Goal: Check status: Check status

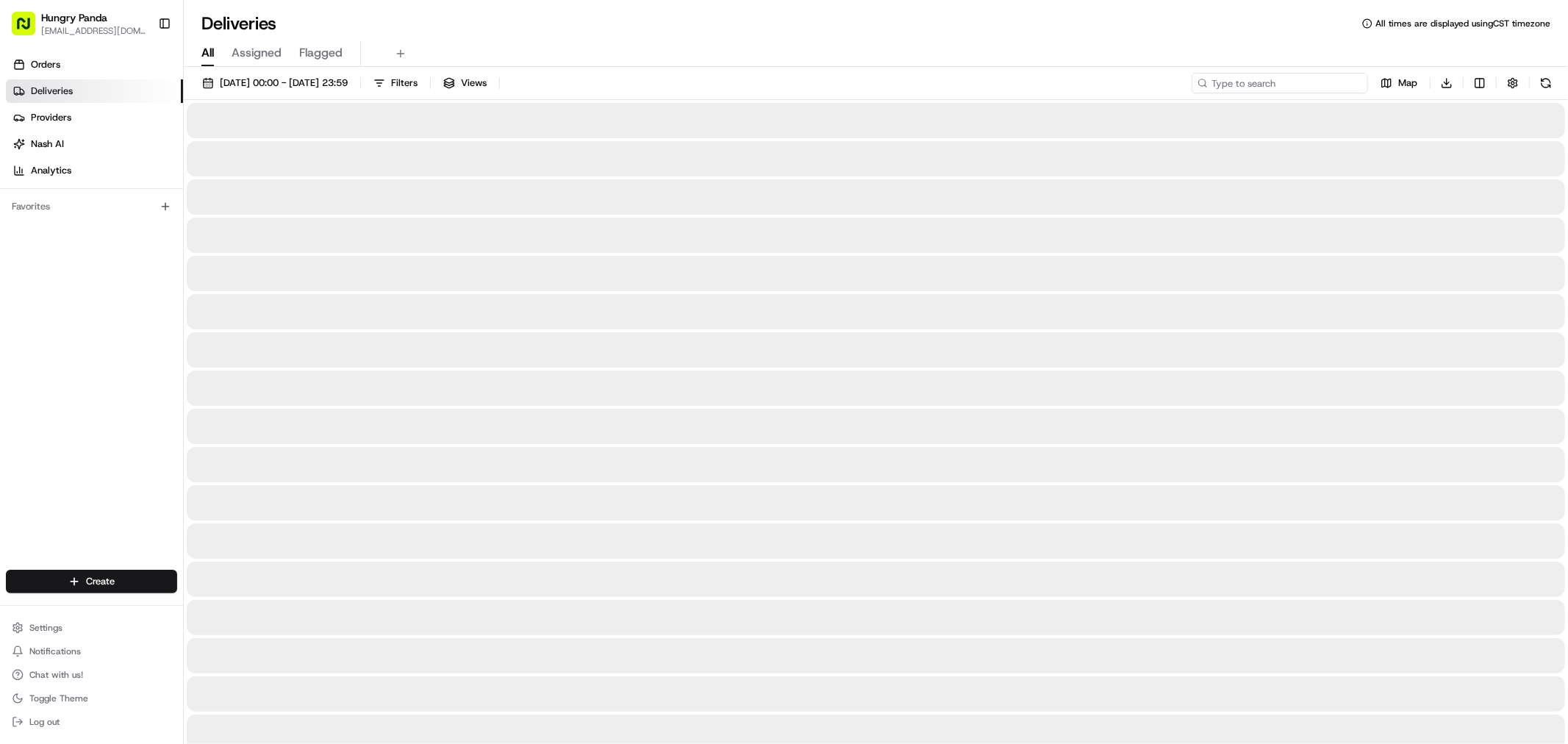
click at [1285, 83] on input at bounding box center [1279, 83] width 176 height 20
paste input "0573536365954722271461"
type input "0573536365954722271461"
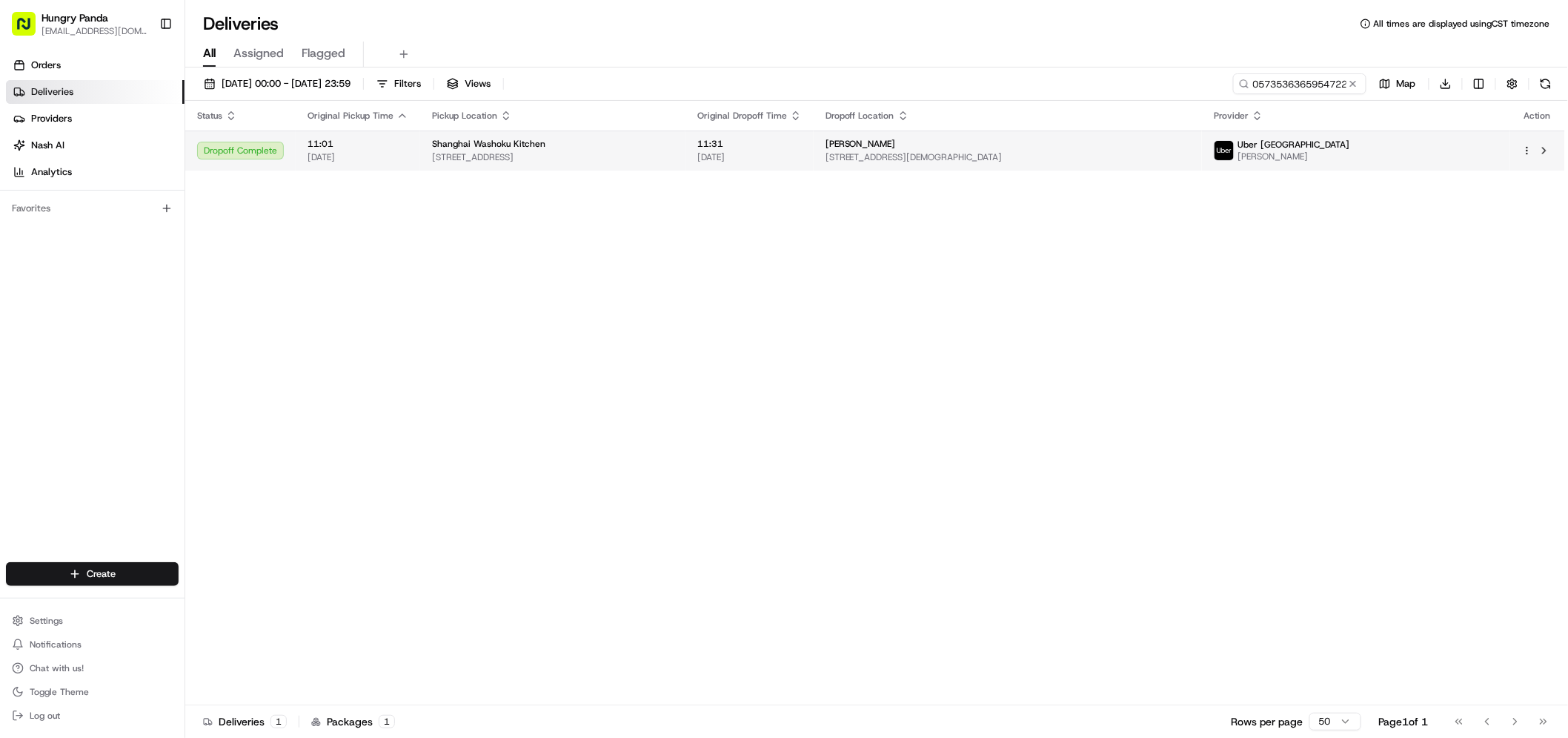
click at [814, 148] on td "11:31 [DATE]" at bounding box center [749, 150] width 128 height 40
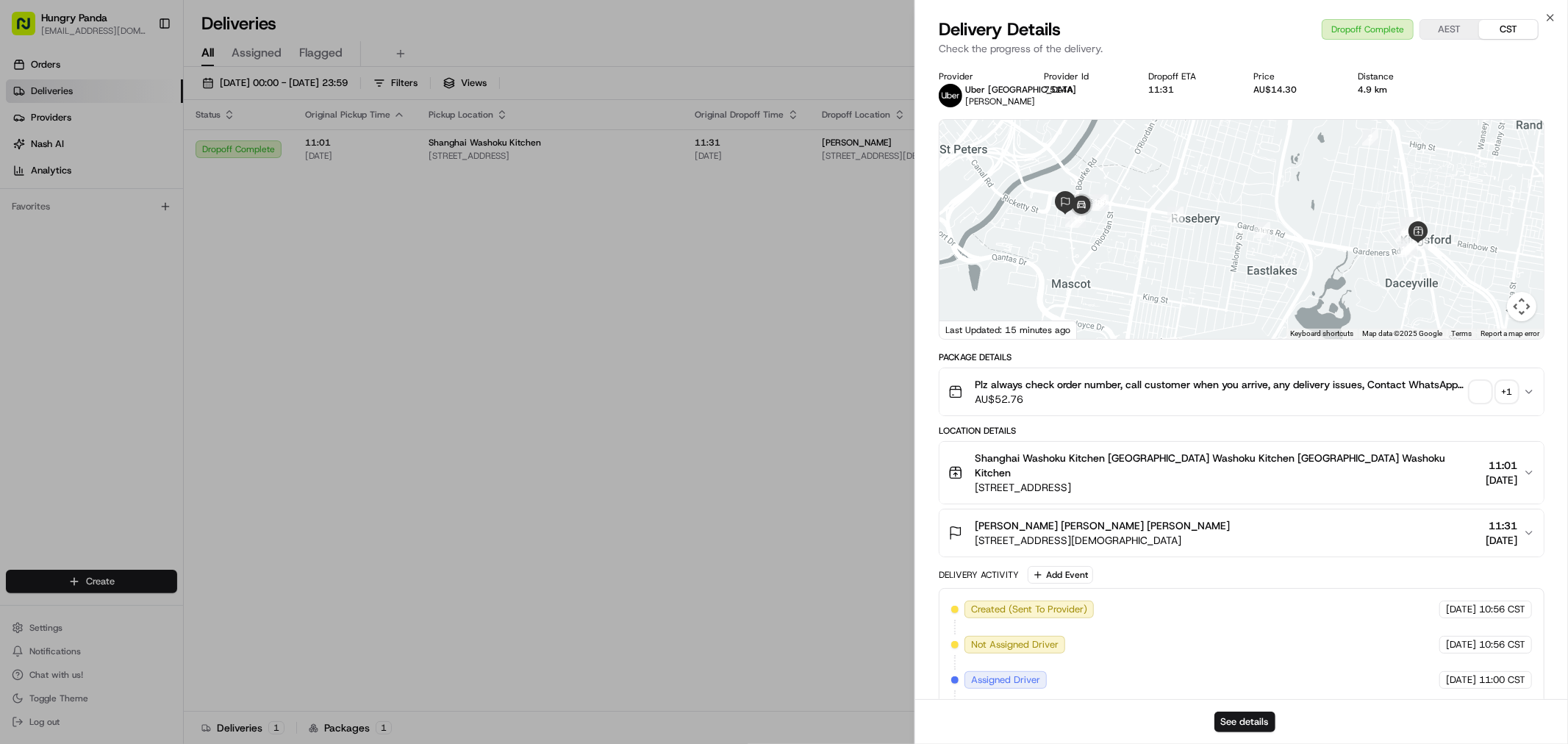
click at [1509, 390] on div "+ 1" at bounding box center [1507, 392] width 20 height 20
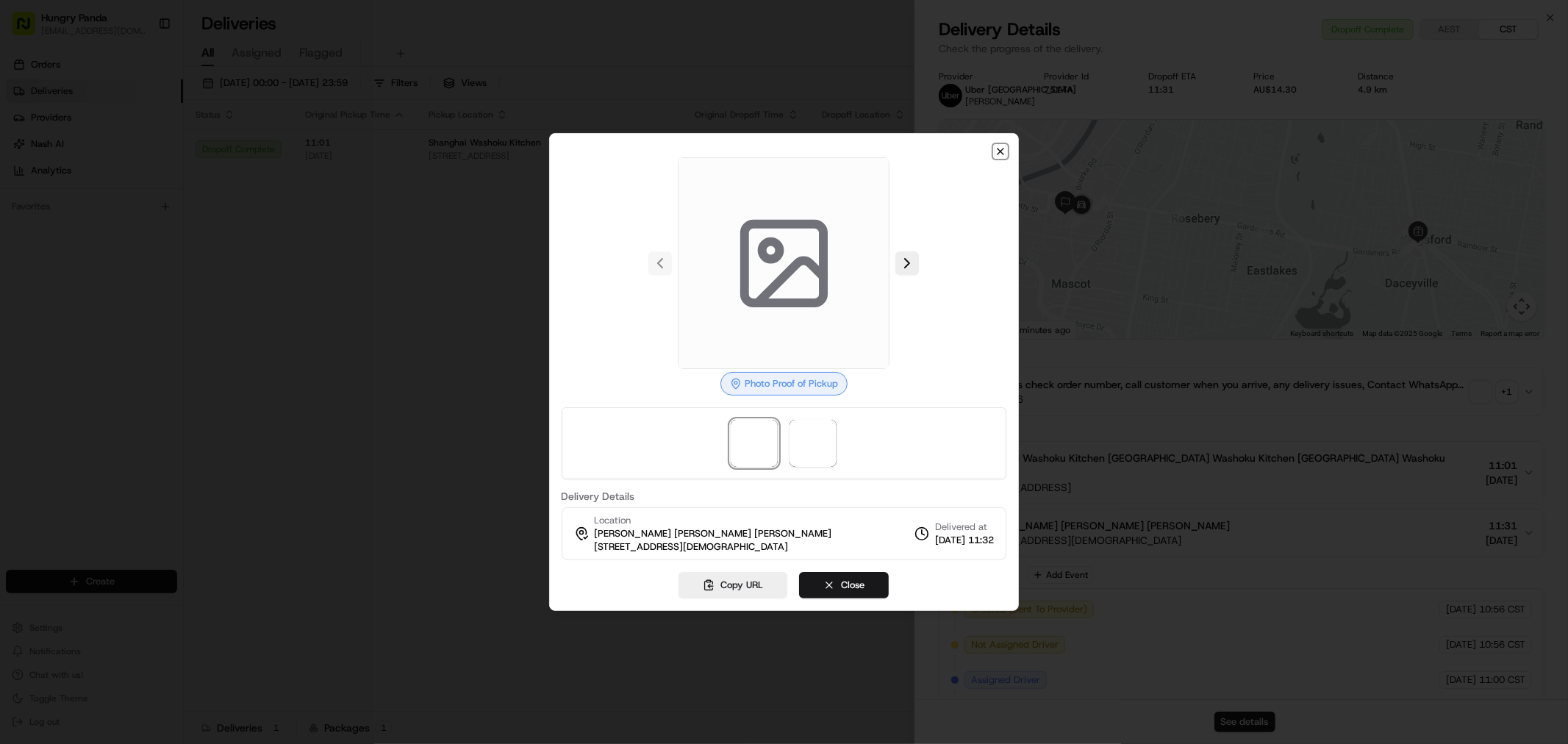
click at [998, 150] on icon "button" at bounding box center [1001, 152] width 12 height 12
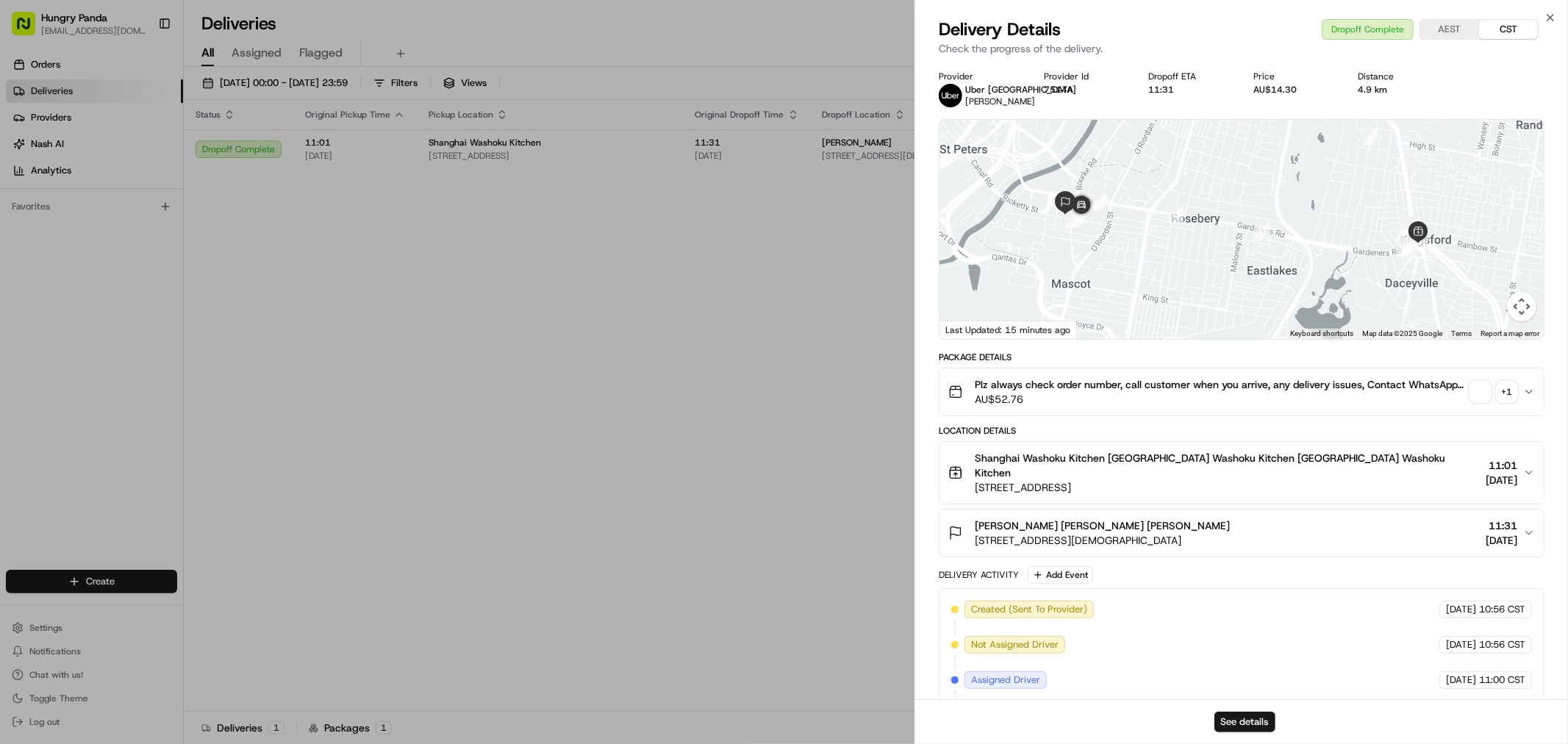
click at [1508, 392] on div "+ 1" at bounding box center [1507, 392] width 20 height 20
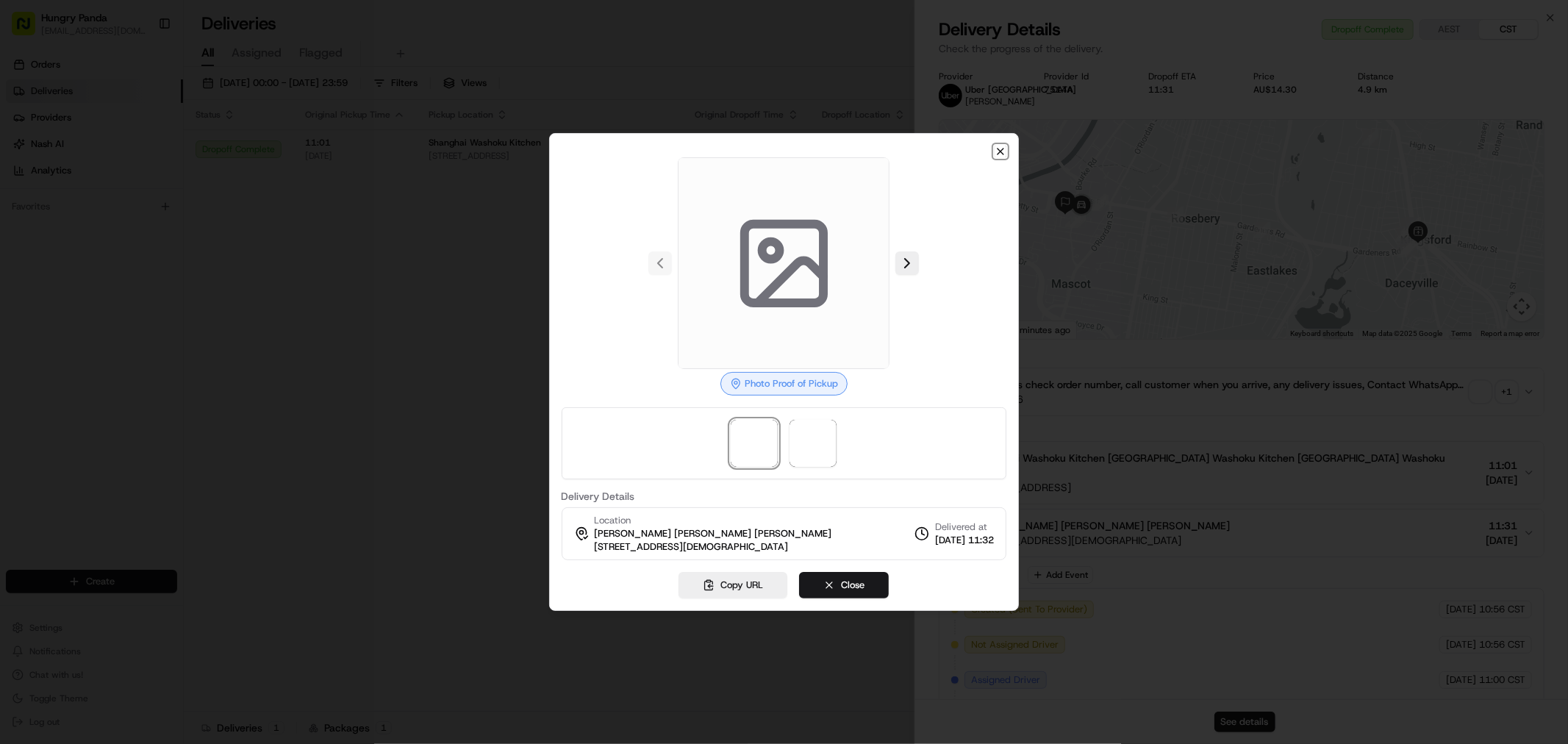
click at [1005, 155] on icon "button" at bounding box center [1001, 152] width 12 height 12
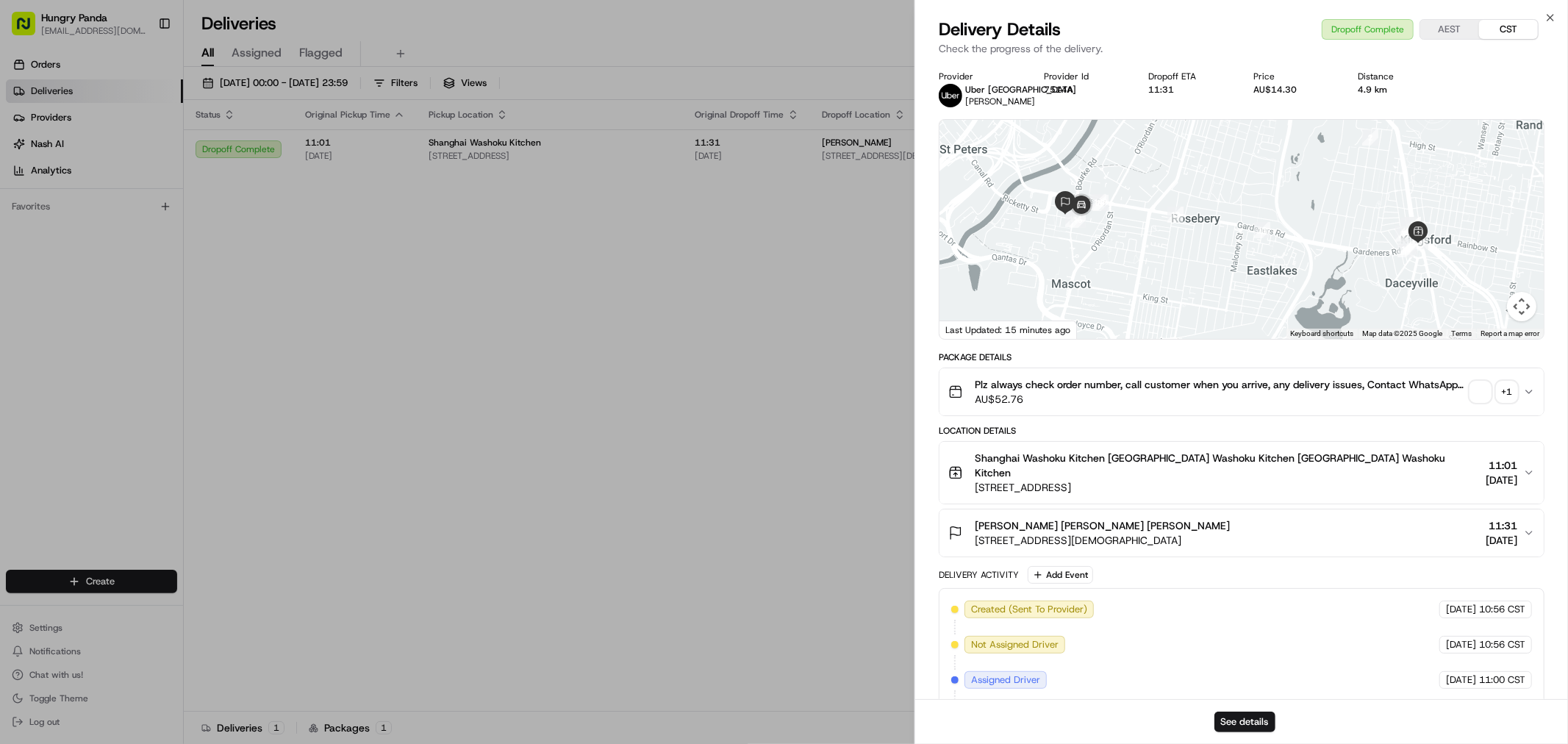
click at [1510, 395] on div "+ 1" at bounding box center [1507, 392] width 20 height 20
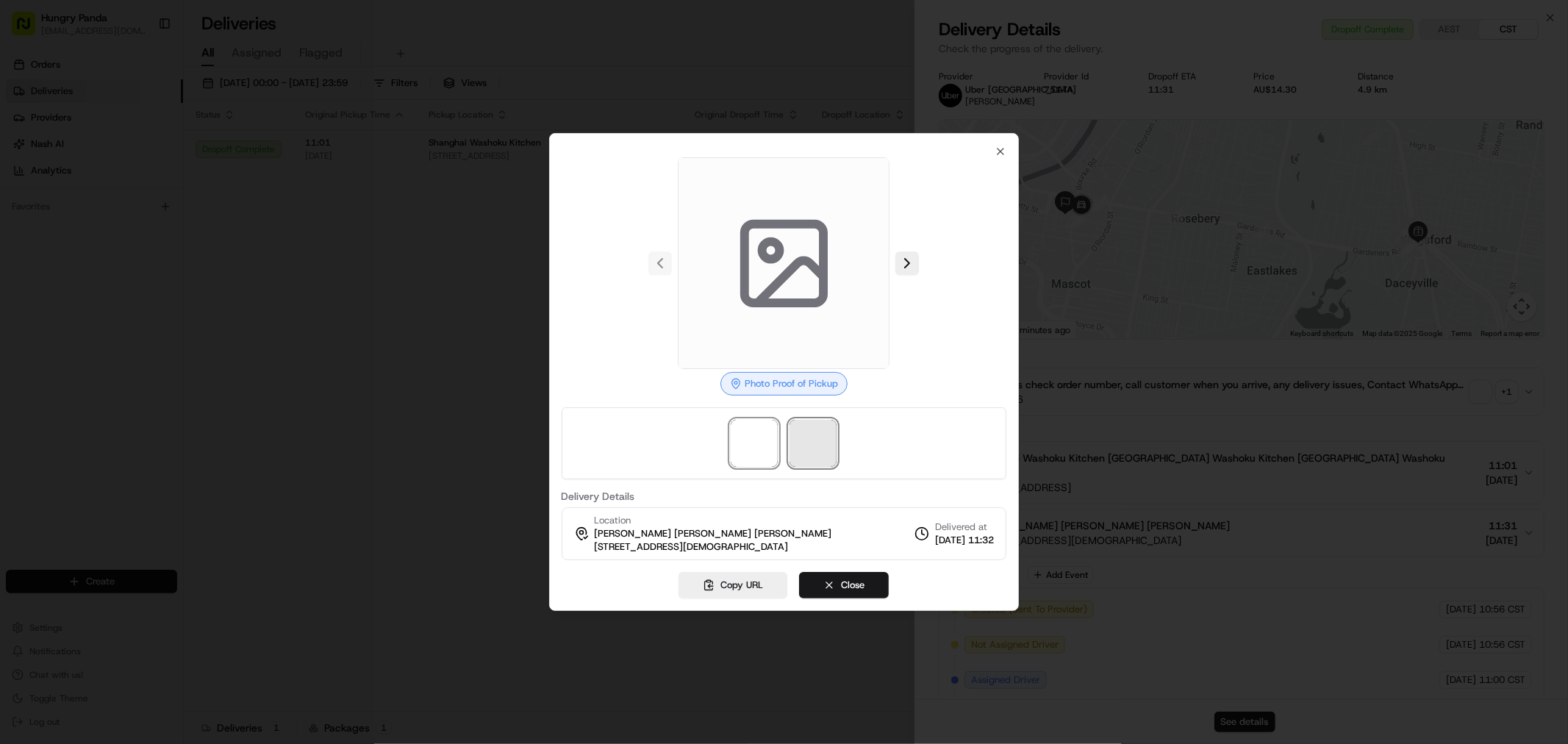
click at [807, 444] on span at bounding box center [813, 443] width 47 height 47
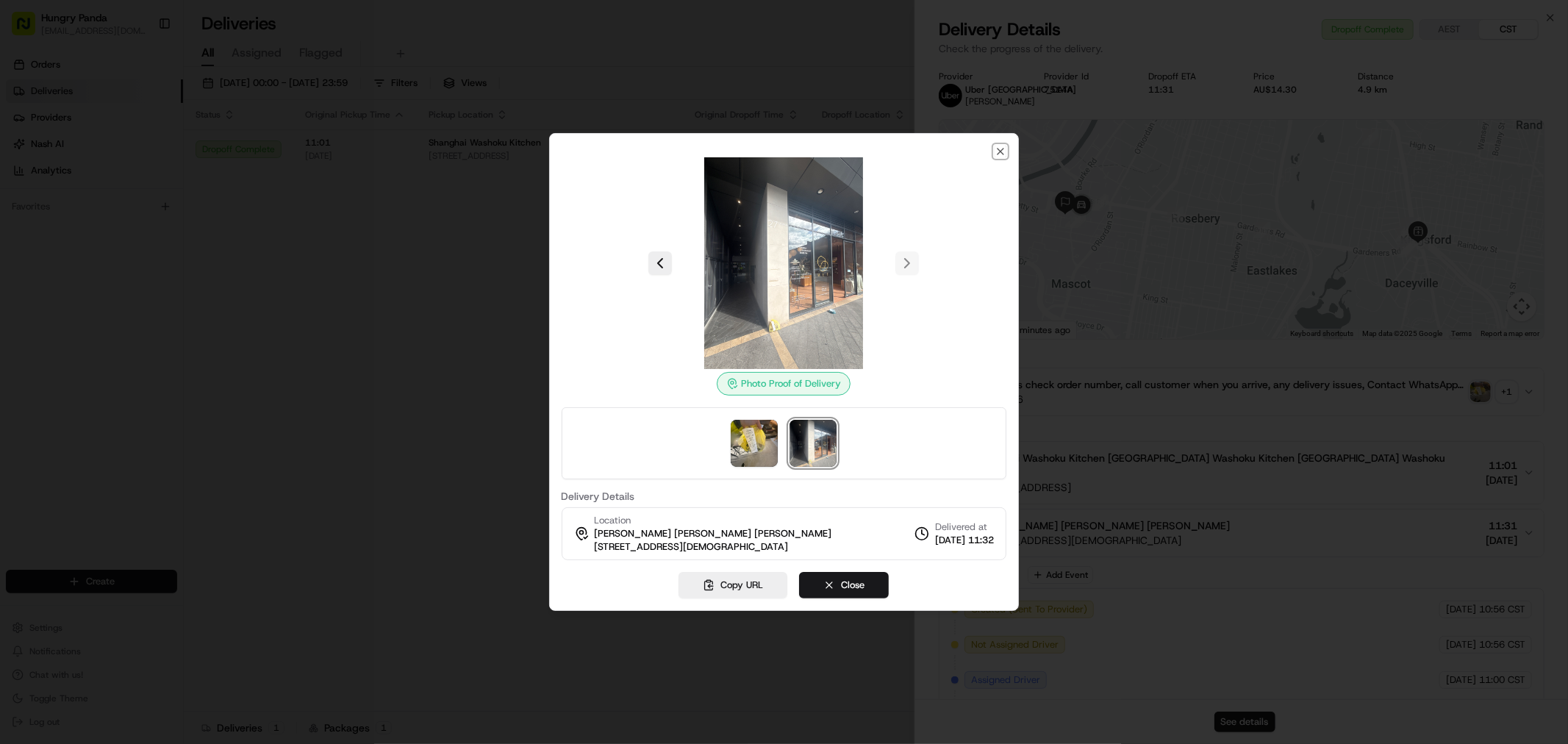
drag, startPoint x: 1000, startPoint y: 146, endPoint x: 932, endPoint y: 188, distance: 79.9
click at [1001, 147] on icon "button" at bounding box center [1001, 152] width 12 height 12
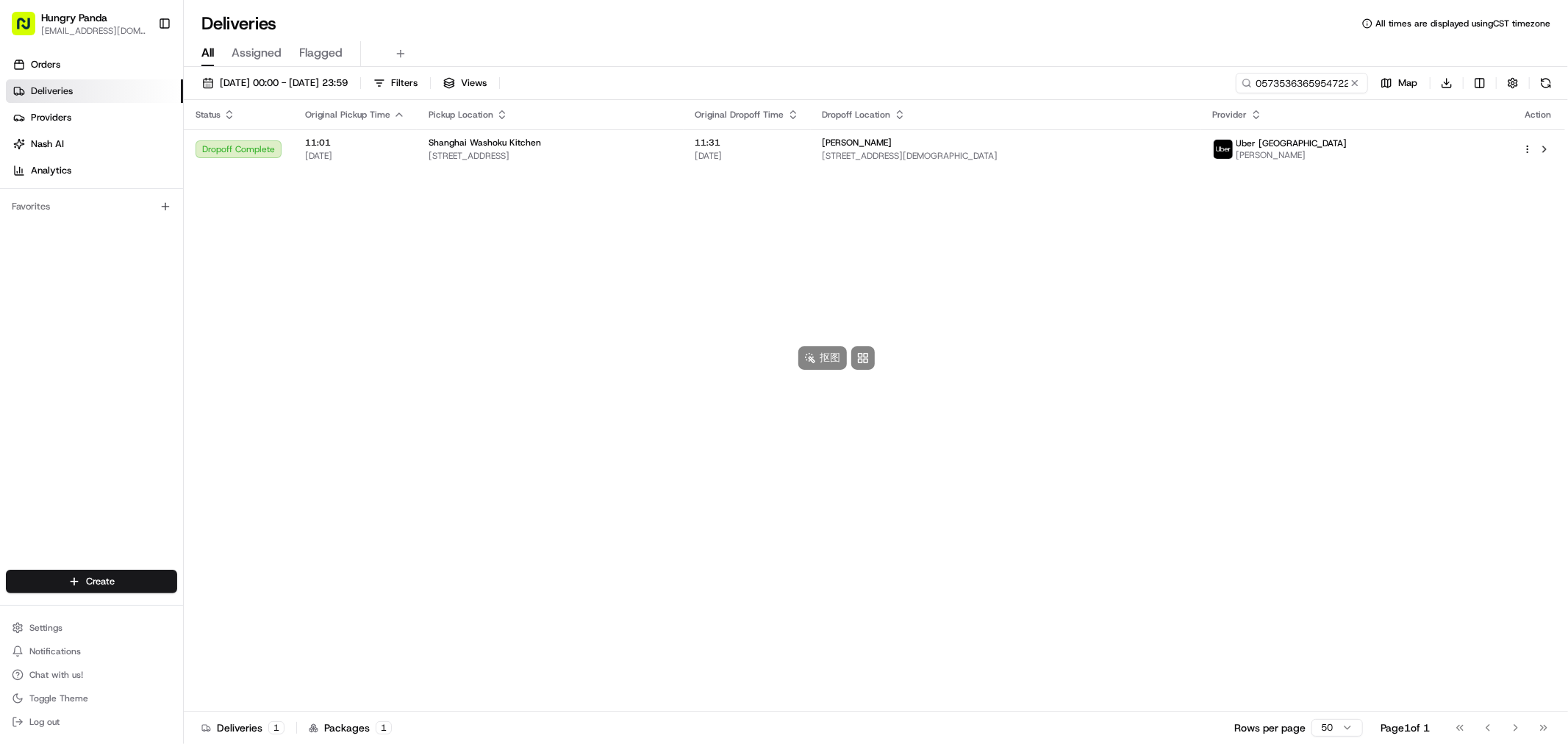
drag, startPoint x: 704, startPoint y: 261, endPoint x: 733, endPoint y: 249, distance: 31.4
click at [1354, 78] on button at bounding box center [1354, 83] width 14 height 14
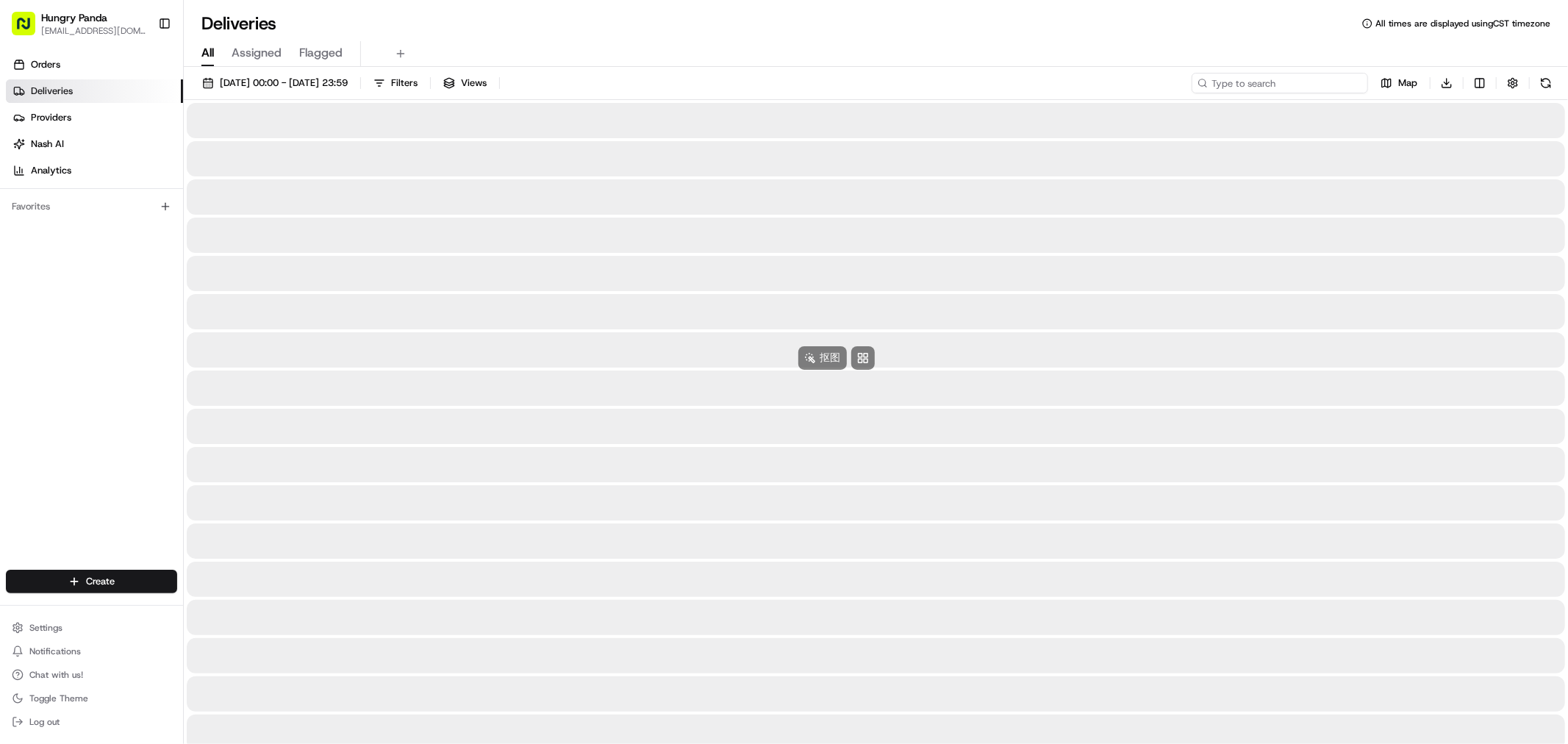
click at [1297, 82] on input at bounding box center [1279, 83] width 176 height 20
paste input "2377581275550714651654"
type input "2377581275550714651654"
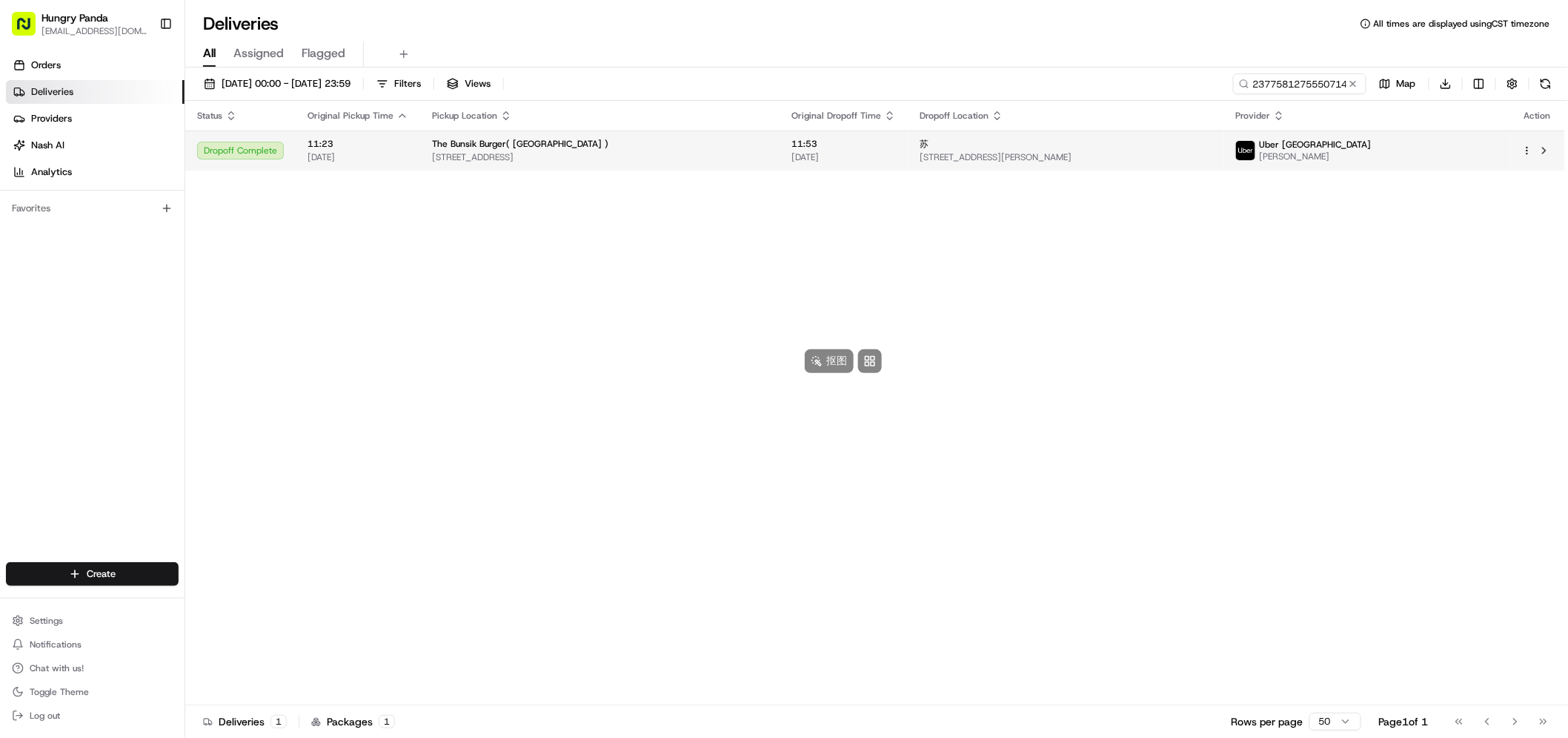
click at [1206, 144] on div "苏" at bounding box center [1065, 144] width 292 height 12
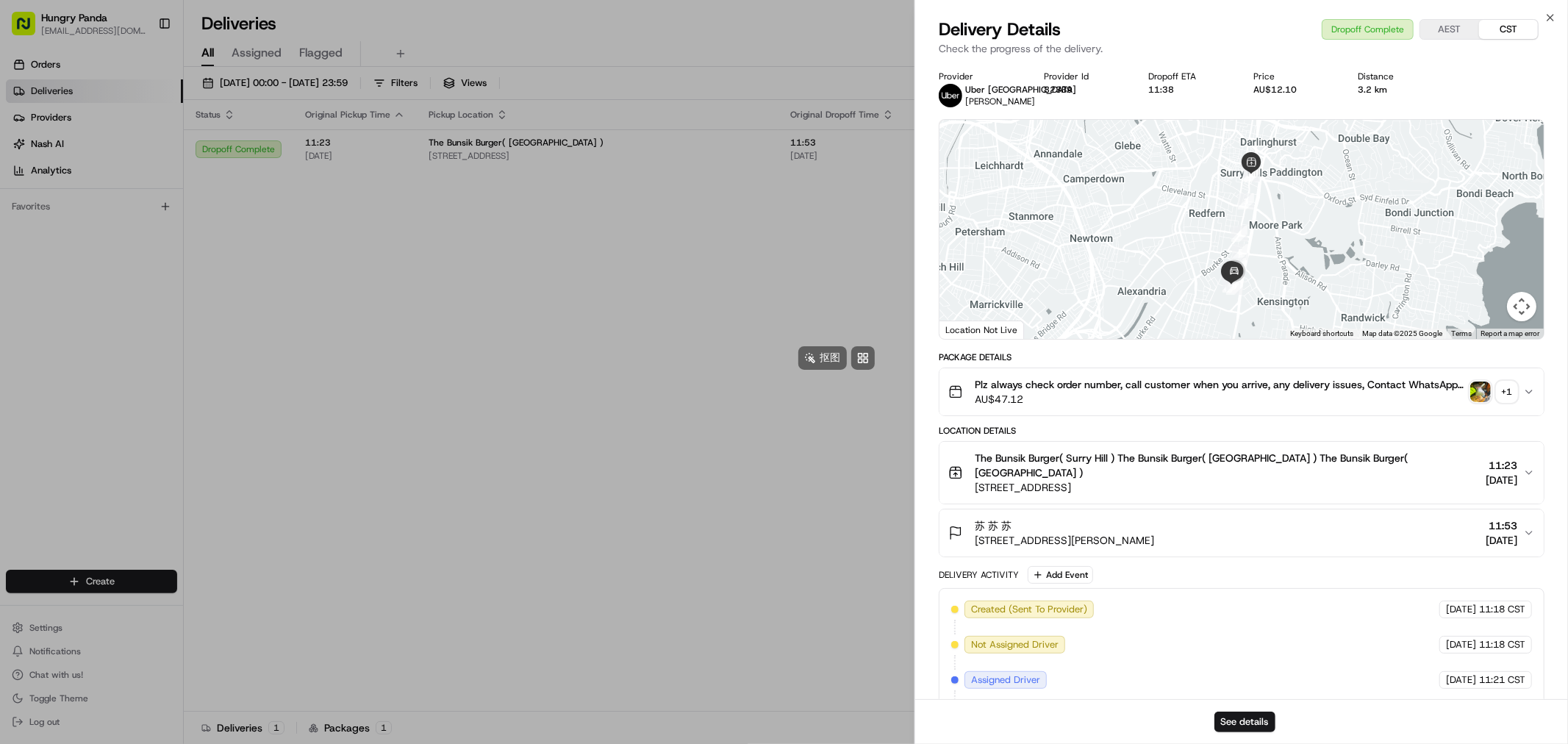
click at [1502, 385] on div "+ 1" at bounding box center [1507, 392] width 20 height 20
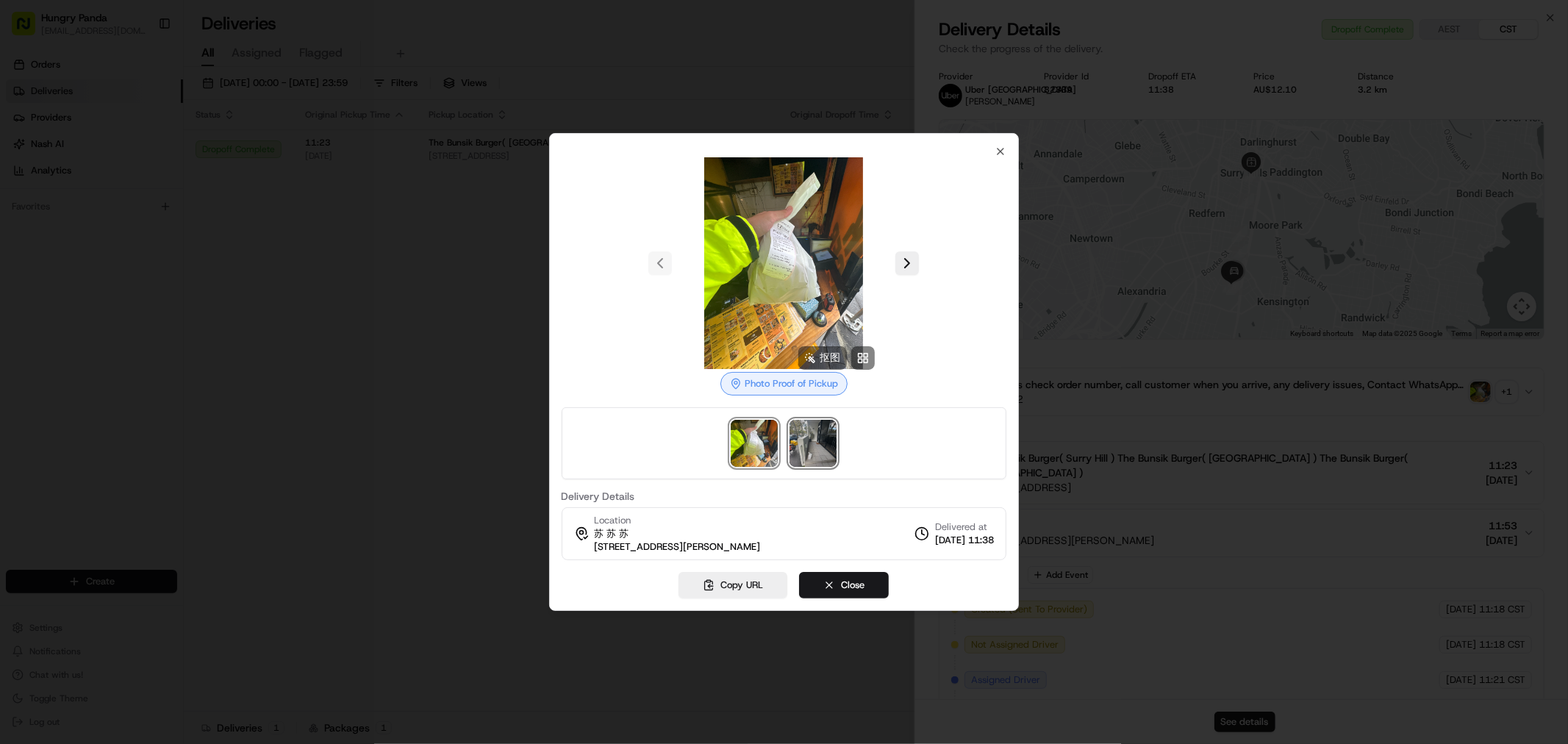
click at [813, 442] on img at bounding box center [813, 443] width 47 height 47
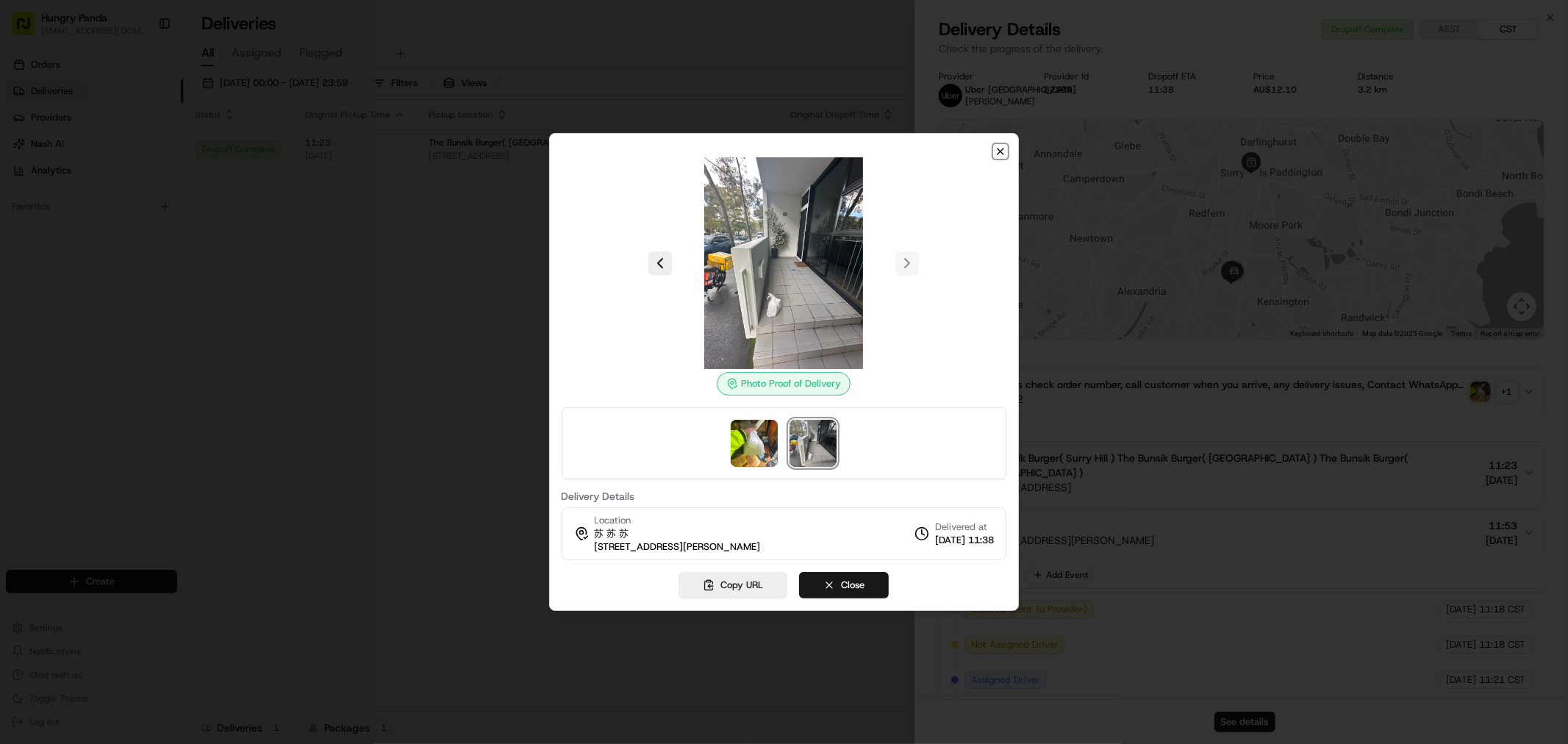
drag, startPoint x: 1001, startPoint y: 149, endPoint x: 791, endPoint y: 100, distance: 215.6
click at [1001, 149] on icon "button" at bounding box center [1001, 152] width 12 height 12
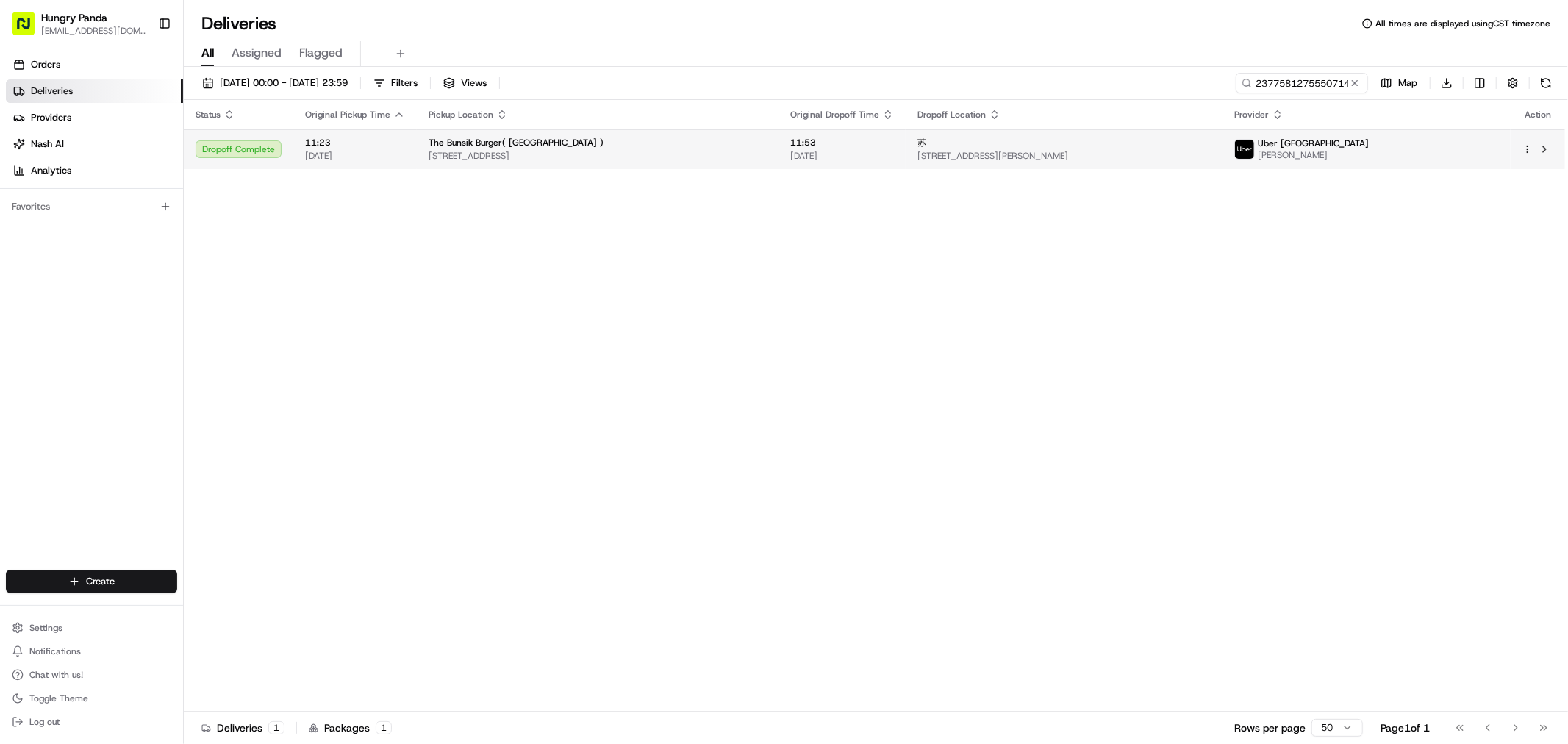
drag, startPoint x: 676, startPoint y: 381, endPoint x: 1169, endPoint y: 146, distance: 546.1
click at [1294, 77] on input "2377581275550714651654" at bounding box center [1279, 83] width 176 height 20
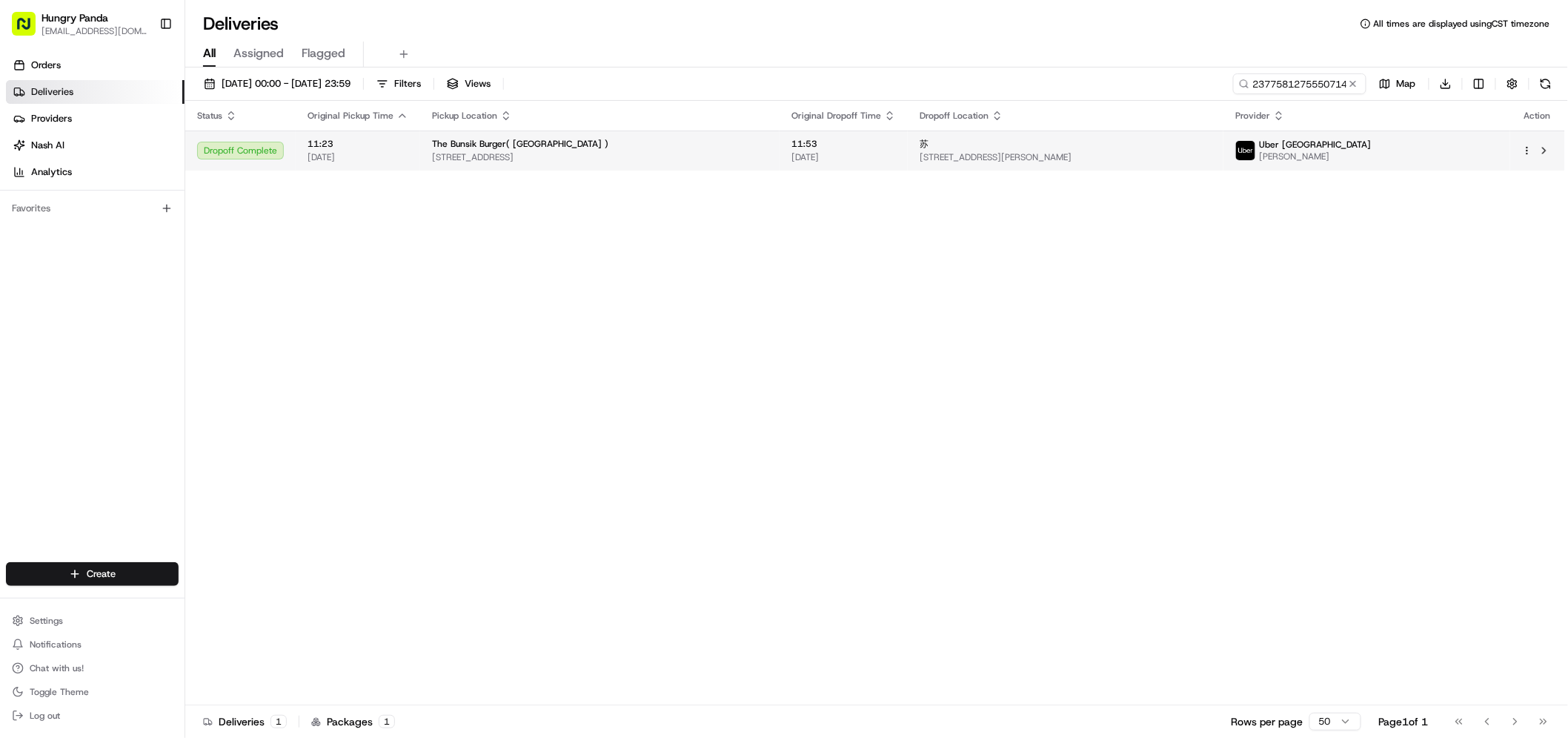
click at [1211, 152] on span "[STREET_ADDRESS][PERSON_NAME]" at bounding box center [1065, 157] width 292 height 12
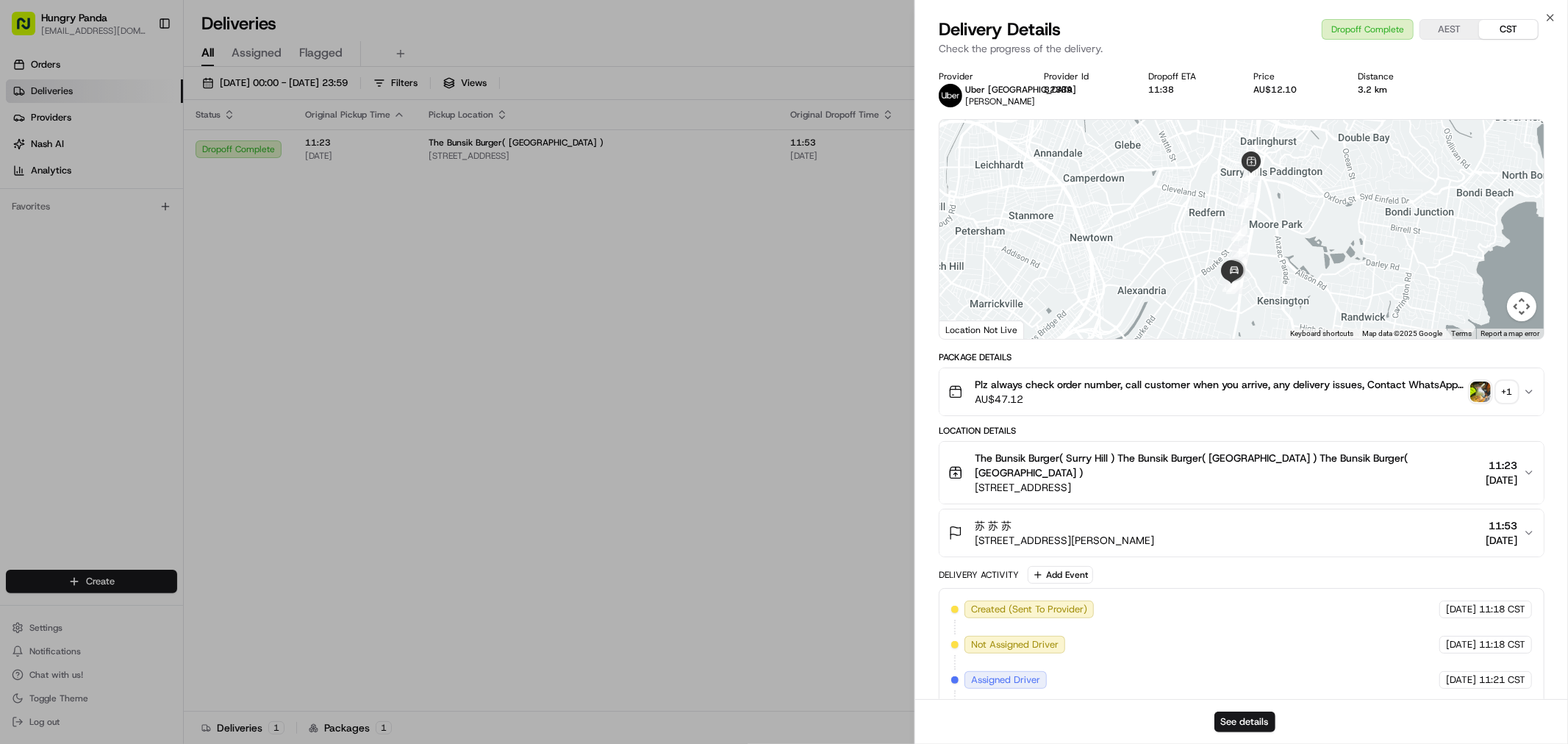
click at [1497, 518] on span "11:53" at bounding box center [1501, 525] width 31 height 14
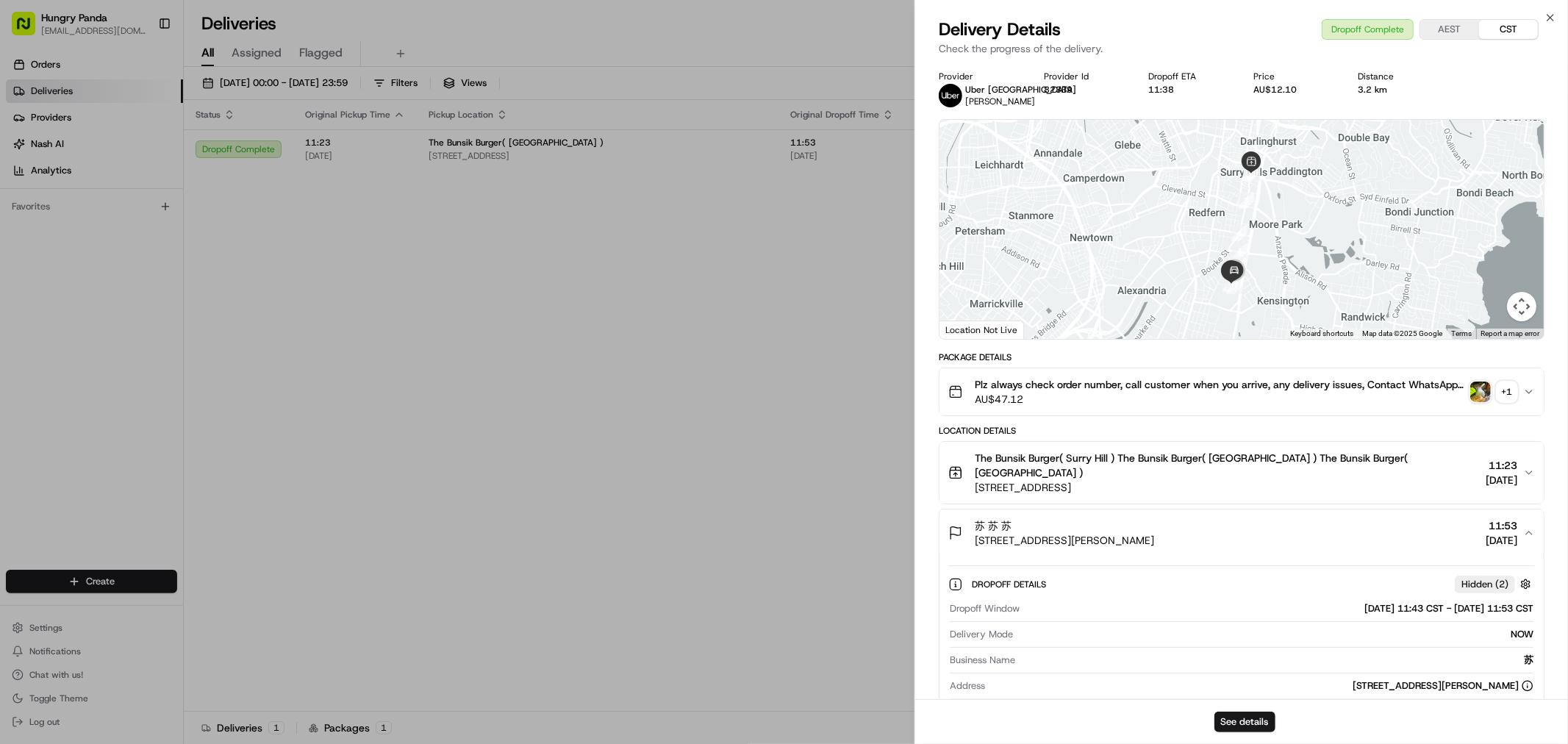
click at [1521, 518] on div "苏 苏 苏 [STREET_ADDRESS][PERSON_NAME] 11:53 [DATE]" at bounding box center [1235, 533] width 575 height 30
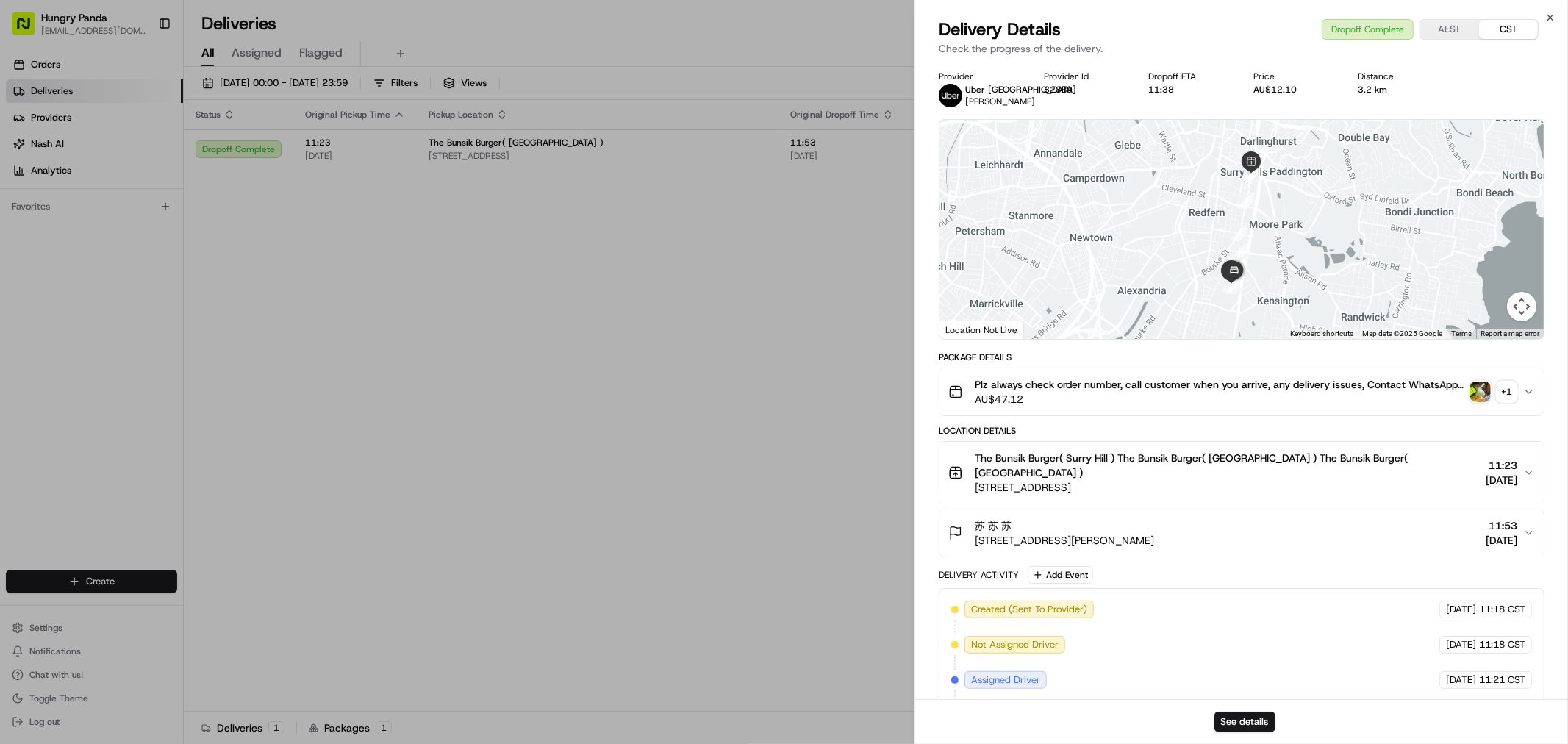
click at [1497, 395] on div "+ 1" at bounding box center [1507, 392] width 20 height 20
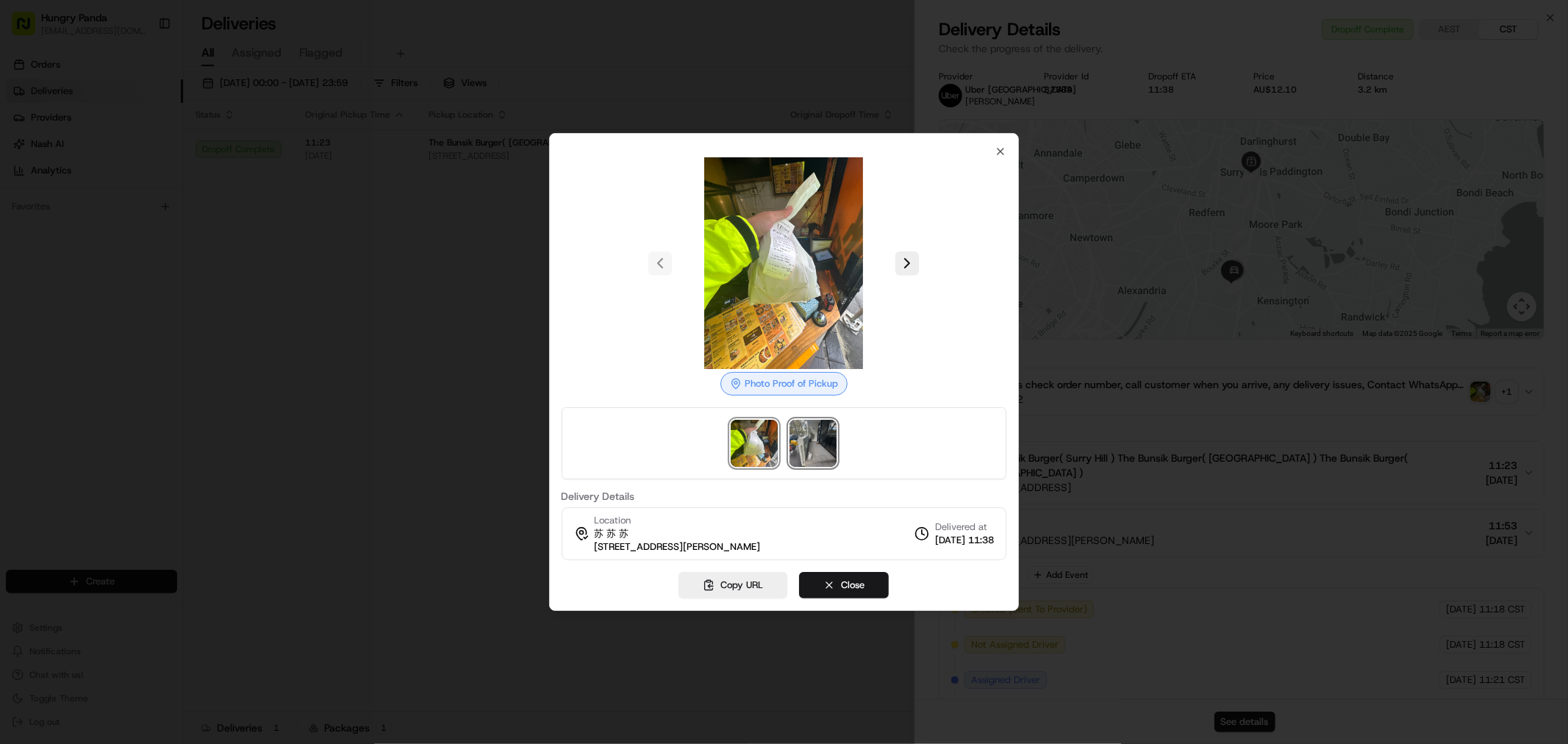
click at [813, 441] on img at bounding box center [813, 443] width 47 height 47
click at [293, 381] on div at bounding box center [784, 372] width 1568 height 744
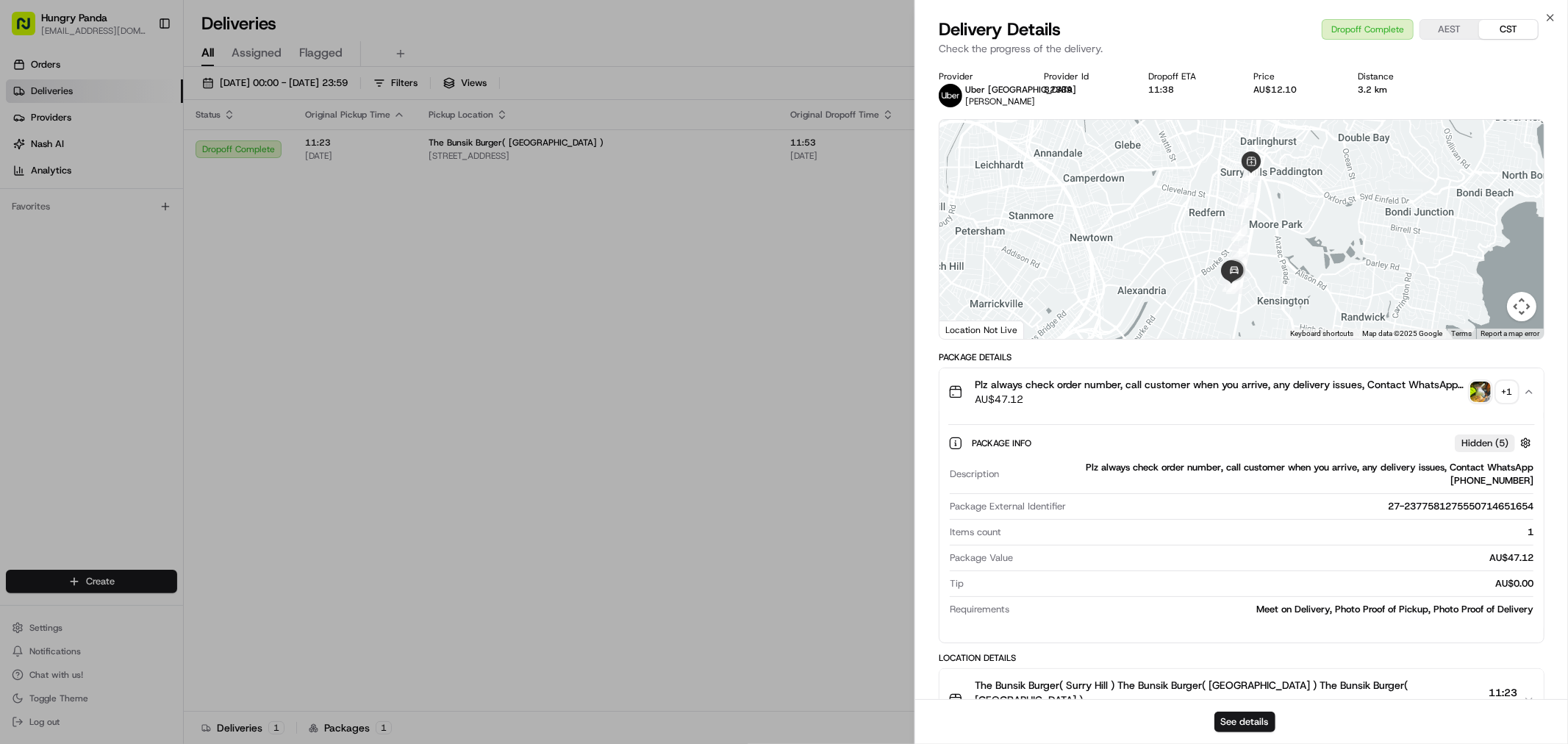
click at [1502, 392] on div "+ 1" at bounding box center [1507, 392] width 20 height 20
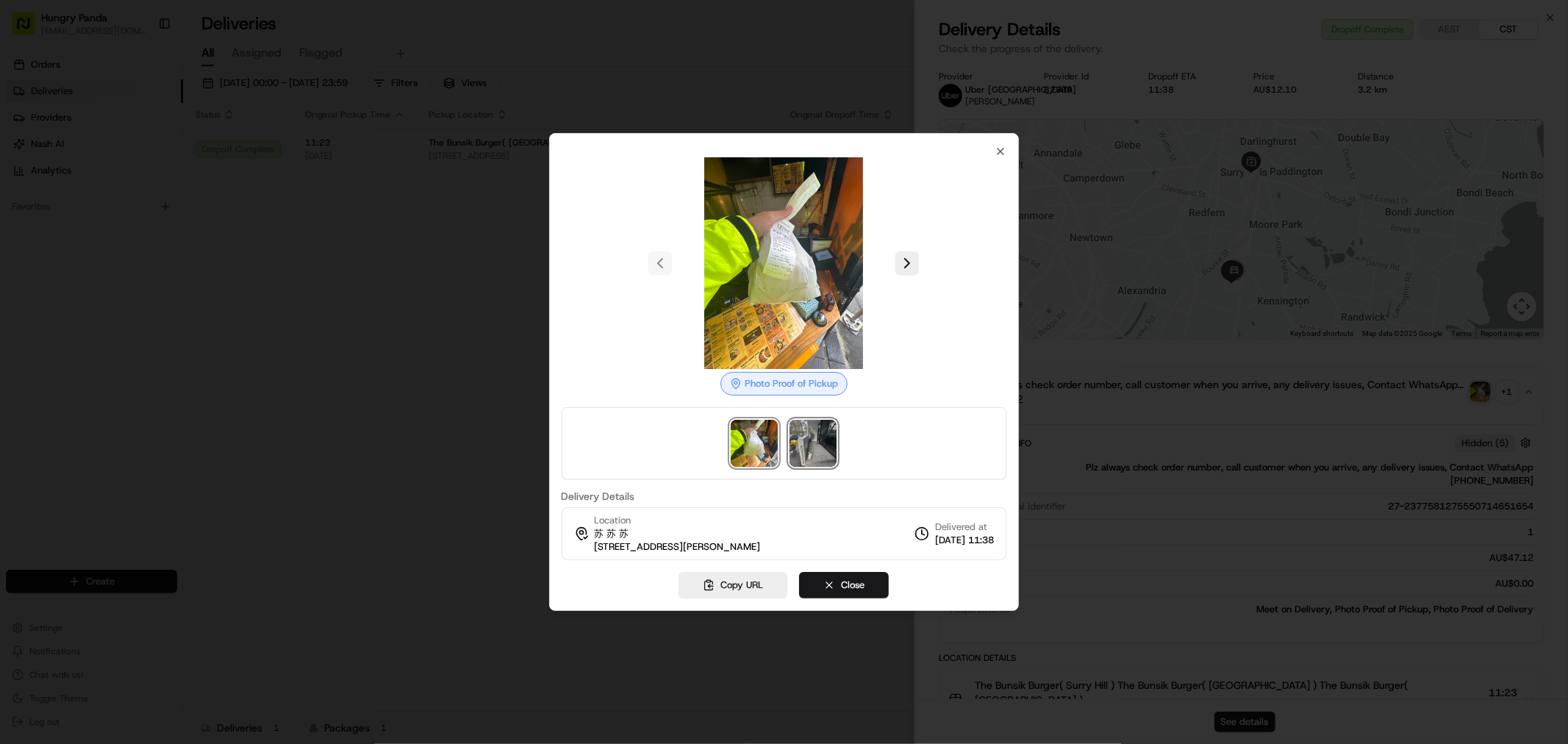
click at [830, 446] on img at bounding box center [813, 443] width 47 height 47
